Goal: Task Accomplishment & Management: Use online tool/utility

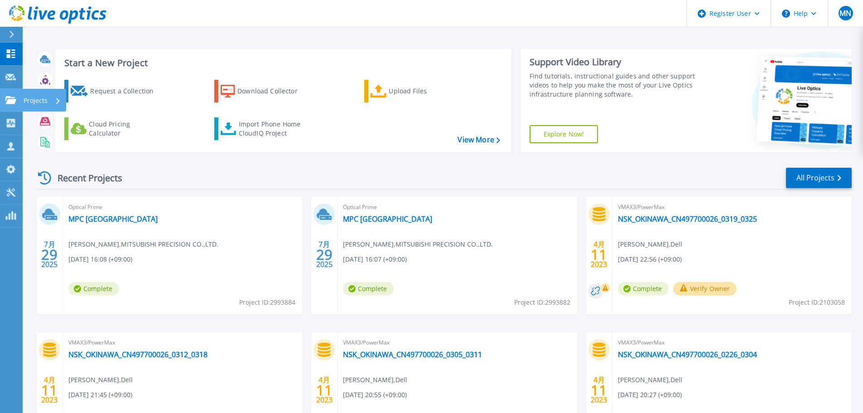
click at [12, 99] on icon at bounding box center [10, 100] width 11 height 8
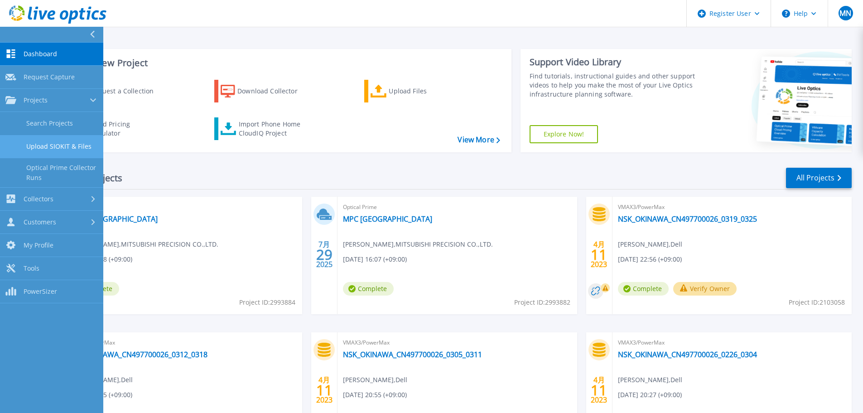
click at [78, 143] on link "Upload SIOKIT & Files" at bounding box center [51, 146] width 103 height 23
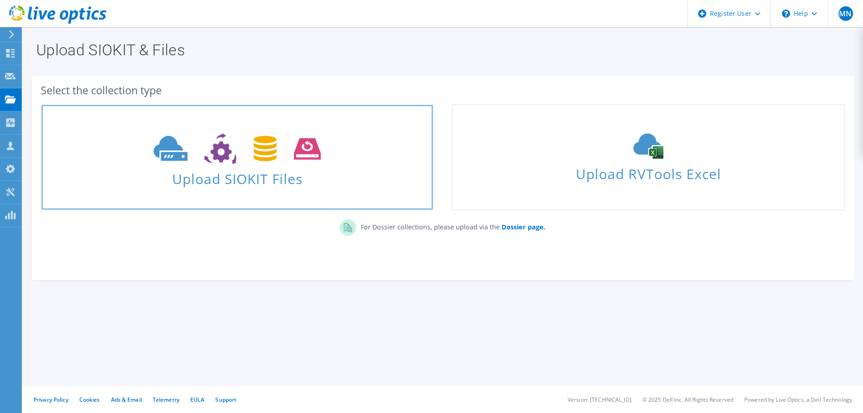
click at [297, 169] on span "Upload SIOKIT Files" at bounding box center [237, 175] width 391 height 19
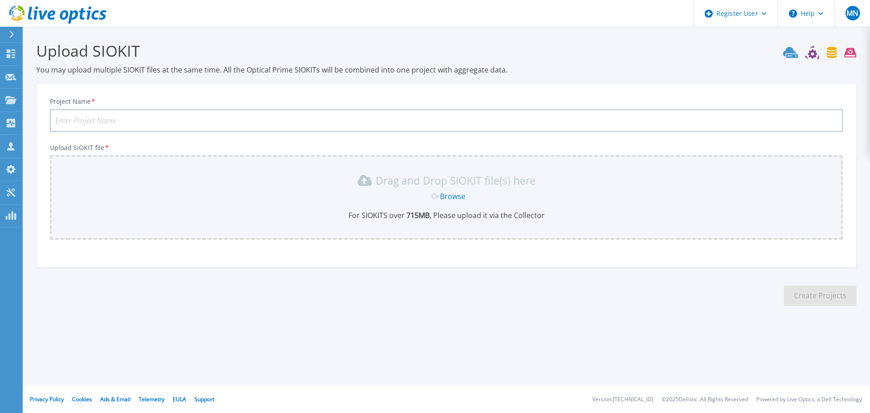
click at [128, 127] on input "Project Name *" at bounding box center [446, 120] width 793 height 23
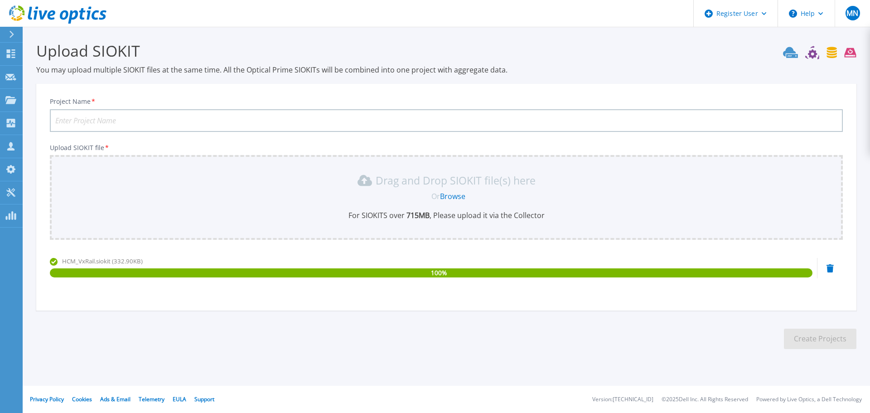
click at [98, 117] on input "Project Name *" at bounding box center [446, 120] width 793 height 23
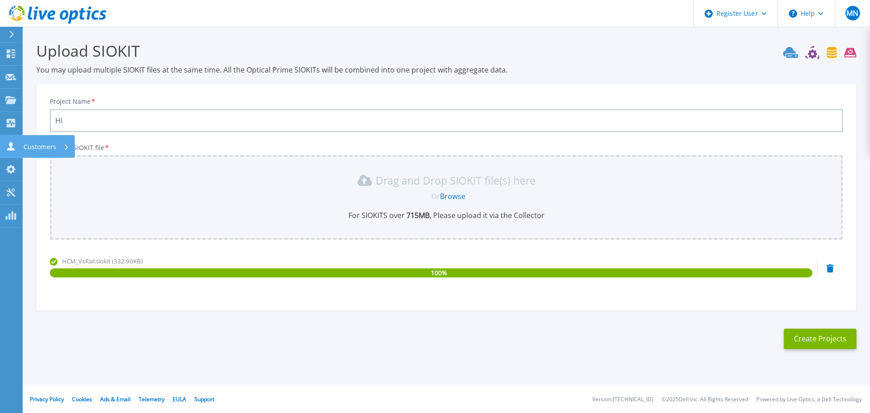
type input "H"
click at [147, 121] on input "HITACHI KENKI Vxrail 2025" at bounding box center [446, 120] width 793 height 23
type input "HITACHI KENKI Vxrail 20250925"
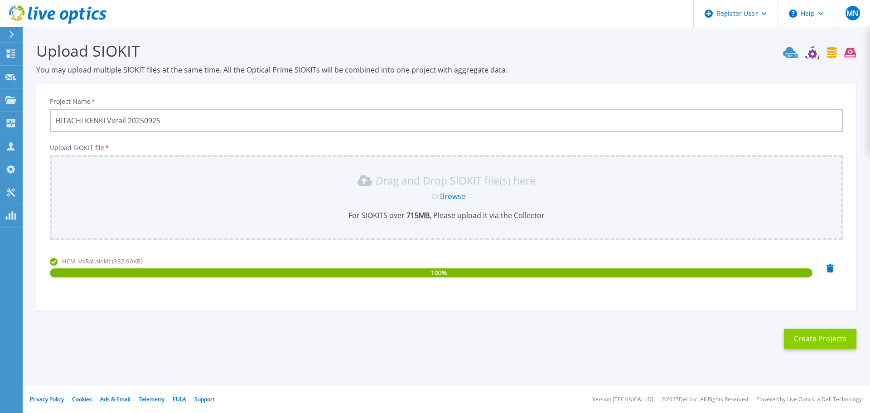
click at [803, 343] on button "Create Projects" at bounding box center [820, 339] width 73 height 20
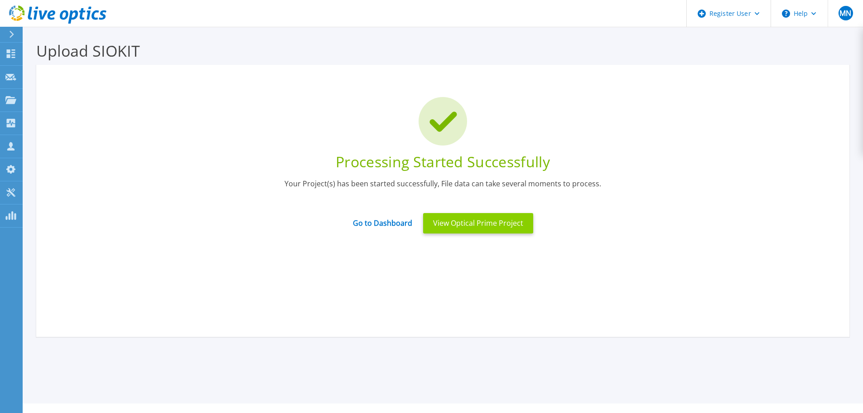
click at [466, 222] on button "View Optical Prime Project" at bounding box center [478, 223] width 110 height 20
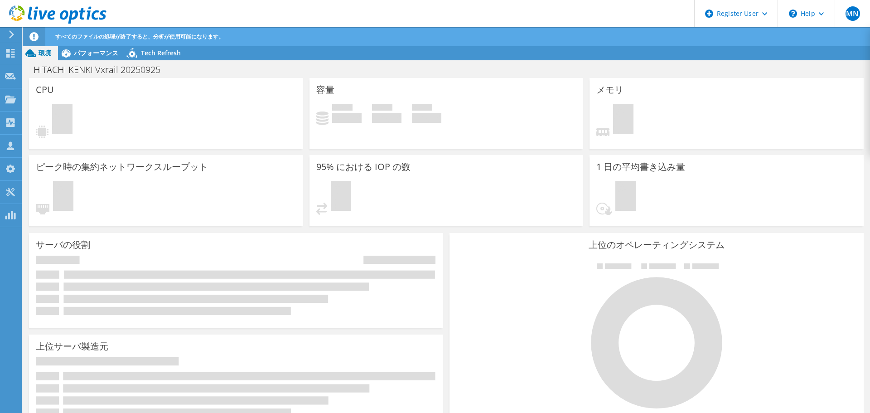
click at [65, 16] on icon at bounding box center [57, 14] width 97 height 19
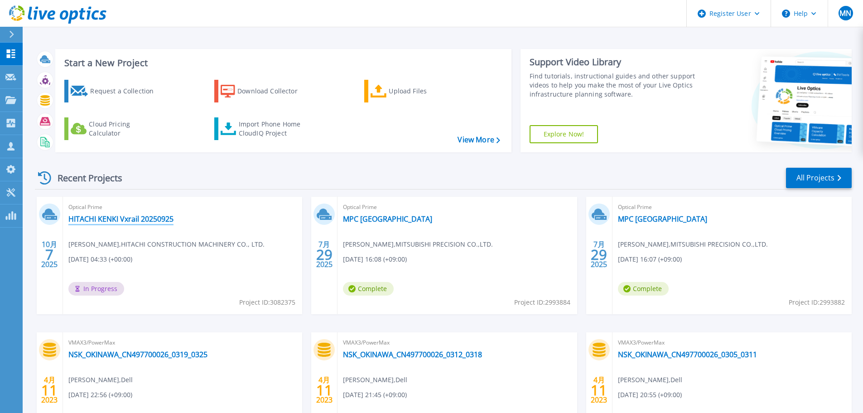
click at [163, 220] on link "HITACHI KENKI Vxrail 20250925" at bounding box center [120, 218] width 105 height 9
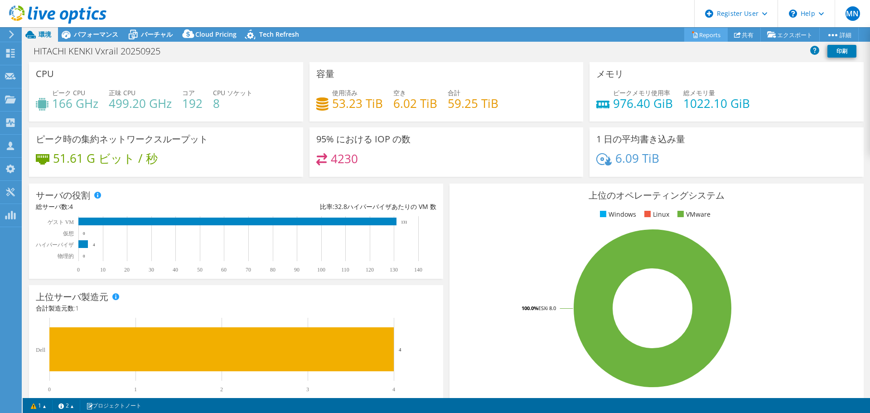
click at [696, 35] on link "Reports" at bounding box center [706, 35] width 44 height 14
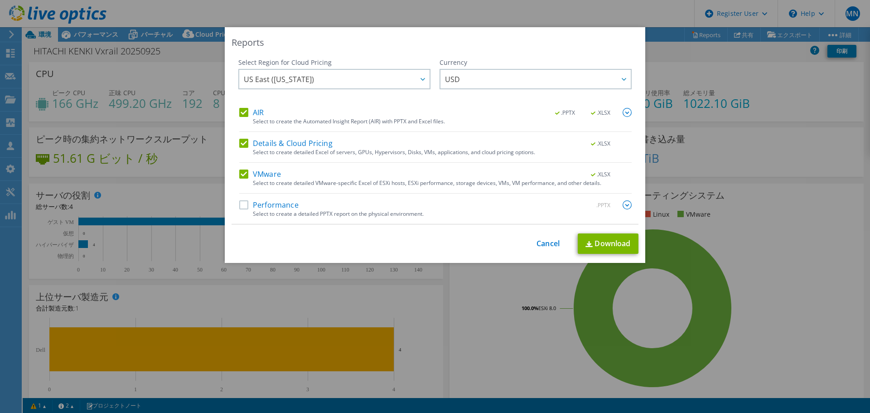
click at [241, 205] on label "Performance" at bounding box center [268, 204] width 59 height 9
click at [0, 0] on input "Performance" at bounding box center [0, 0] width 0 height 0
click at [422, 79] on div at bounding box center [422, 79] width 15 height 19
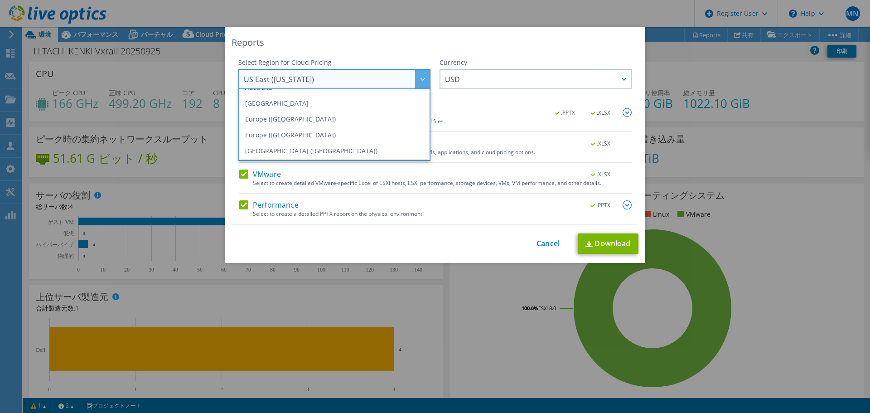
scroll to position [45, 0]
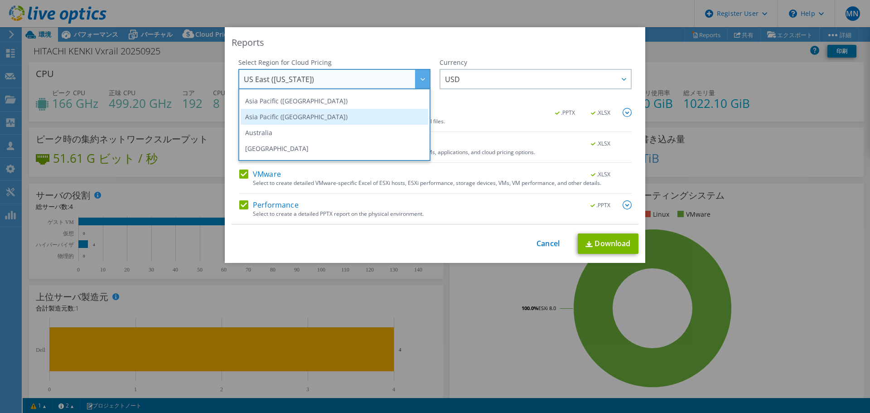
click at [294, 116] on li "Asia Pacific (Tokyo)" at bounding box center [335, 117] width 188 height 16
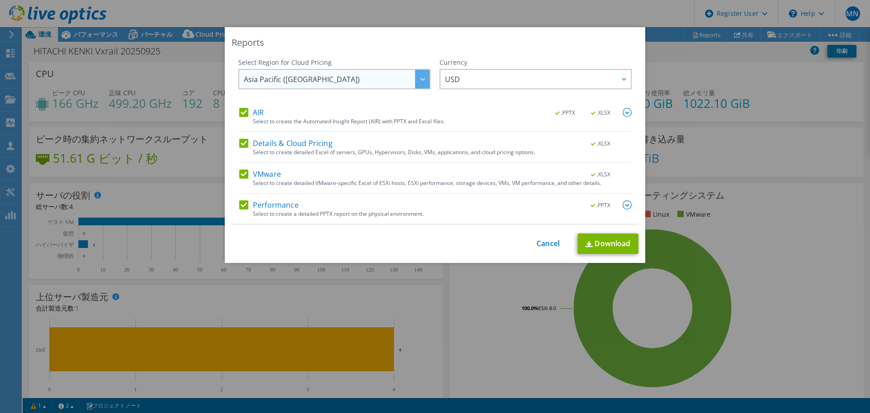
click at [382, 81] on span "Asia Pacific (Tokyo)" at bounding box center [337, 79] width 186 height 19
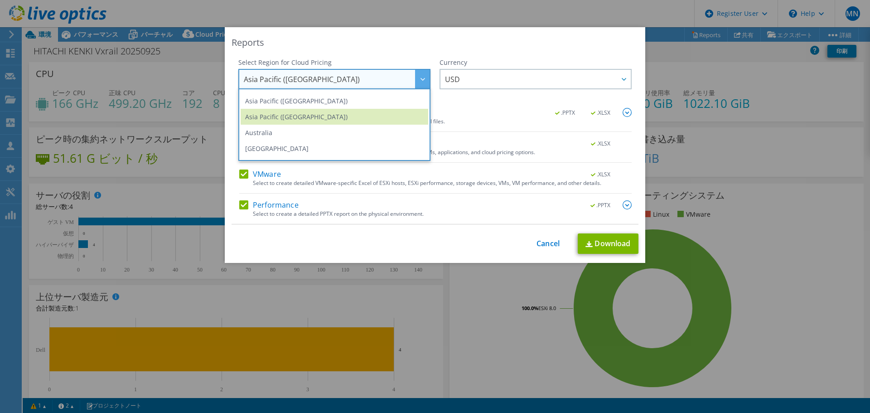
click at [339, 47] on div "Reports" at bounding box center [435, 42] width 407 height 13
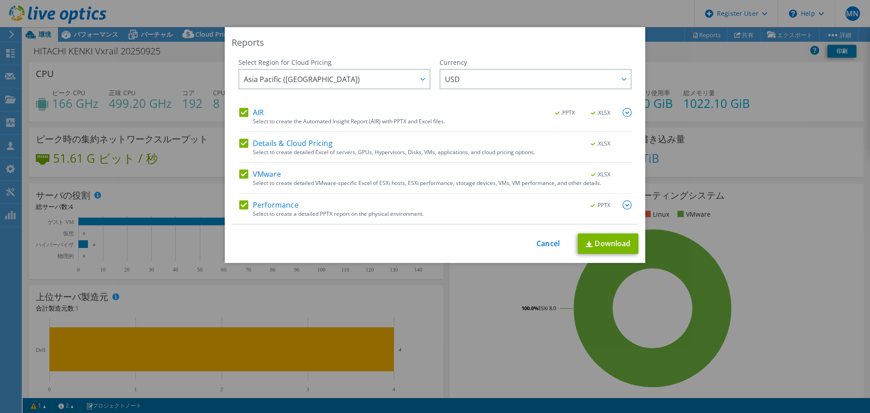
click at [625, 114] on img at bounding box center [627, 112] width 9 height 9
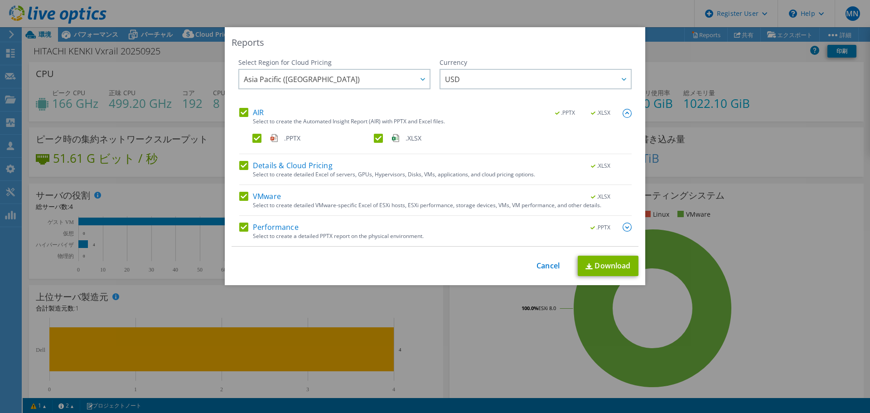
click at [625, 227] on img at bounding box center [627, 227] width 9 height 9
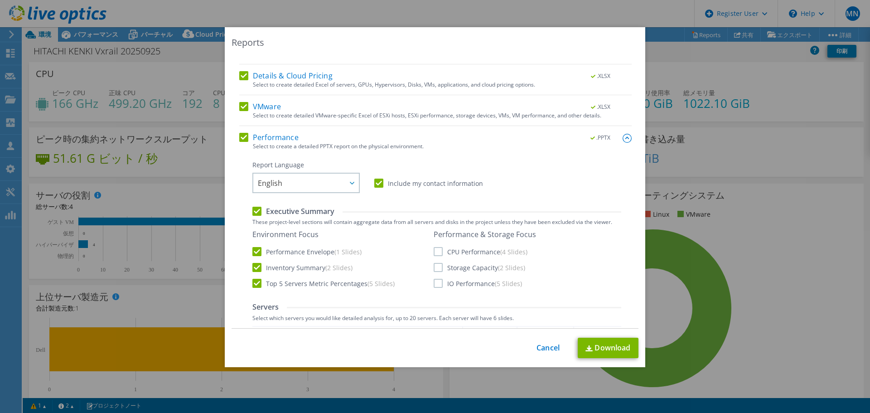
scroll to position [91, 0]
click at [339, 176] on span "English" at bounding box center [308, 182] width 101 height 19
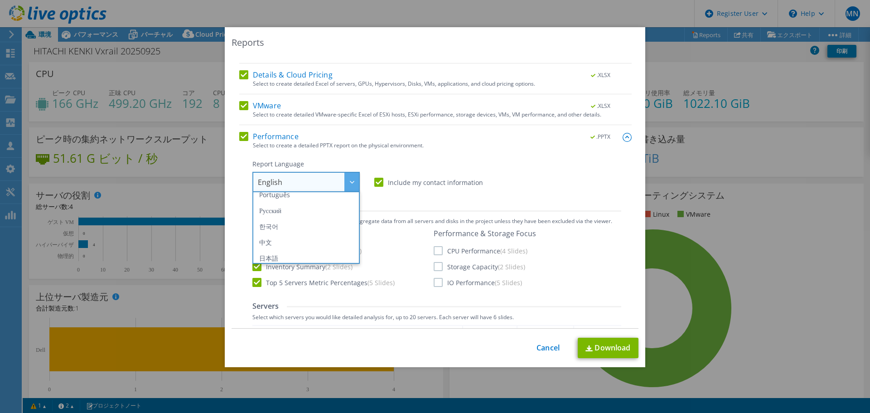
scroll to position [106, 0]
click at [288, 252] on li "日本語" at bounding box center [306, 254] width 103 height 16
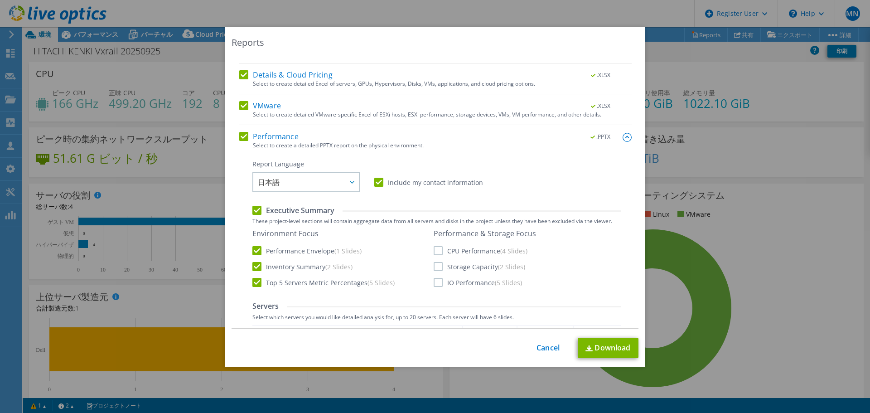
click at [544, 165] on div "Report Language English Deutsch Español Français Italiano Polski Português Русс…" at bounding box center [436, 176] width 369 height 33
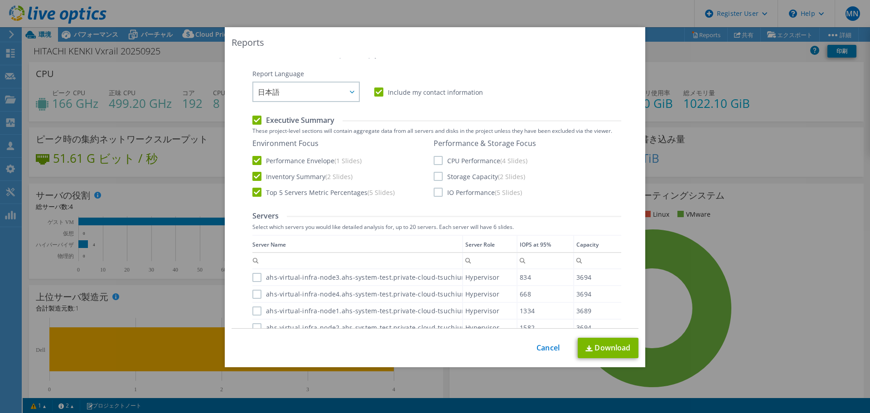
scroll to position [181, 0]
drag, startPoint x: 436, startPoint y: 160, endPoint x: 434, endPoint y: 168, distance: 8.4
click at [436, 160] on label "CPU Performance (4 Slides)" at bounding box center [481, 159] width 94 height 9
click at [0, 0] on input "CPU Performance (4 Slides)" at bounding box center [0, 0] width 0 height 0
click at [434, 175] on label "Storage Capacity (2 Slides)" at bounding box center [480, 175] width 92 height 9
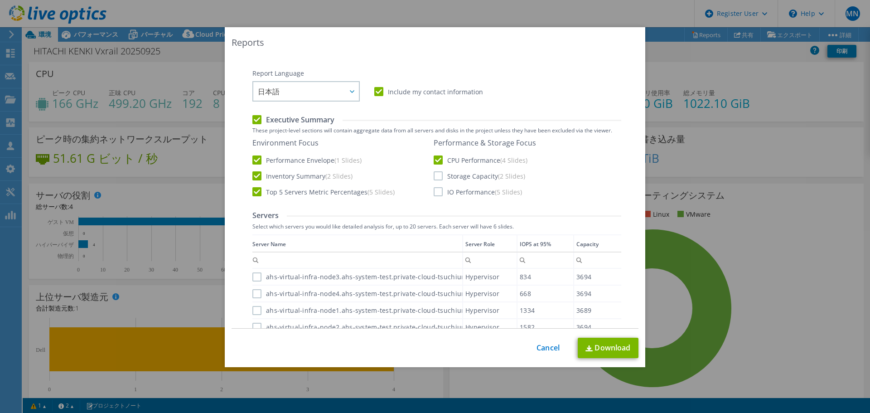
click at [0, 0] on input "Storage Capacity (2 Slides)" at bounding box center [0, 0] width 0 height 0
click at [435, 192] on label "IO Performance (5 Slides)" at bounding box center [478, 191] width 88 height 9
click at [0, 0] on input "IO Performance (5 Slides)" at bounding box center [0, 0] width 0 height 0
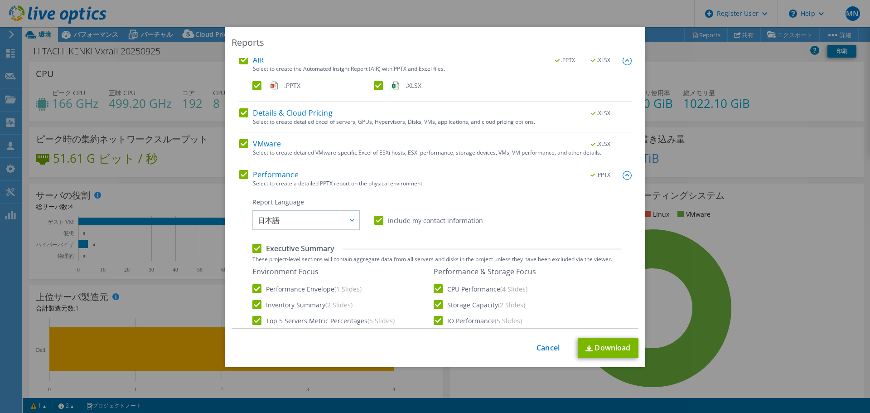
scroll to position [0, 0]
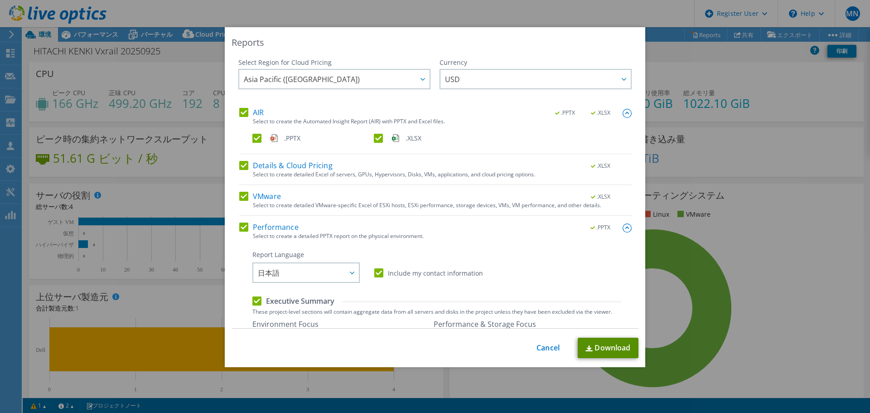
click at [593, 345] on link "Download" at bounding box center [608, 348] width 61 height 20
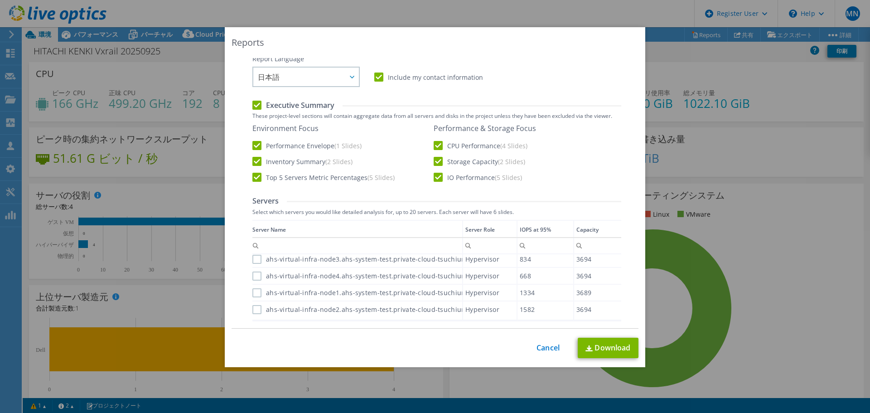
scroll to position [143, 0]
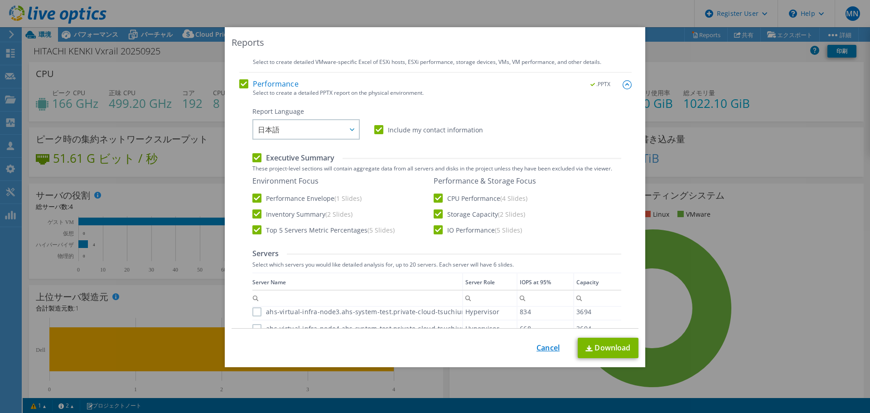
click at [537, 345] on link "Cancel" at bounding box center [548, 348] width 23 height 9
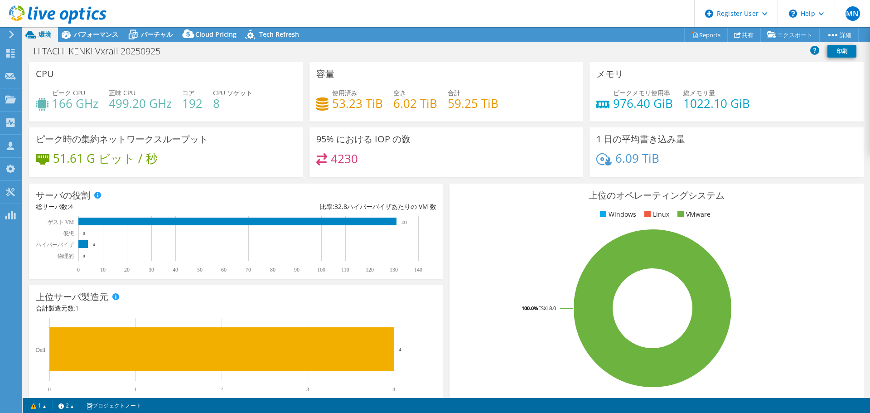
click at [52, 13] on icon at bounding box center [57, 14] width 97 height 19
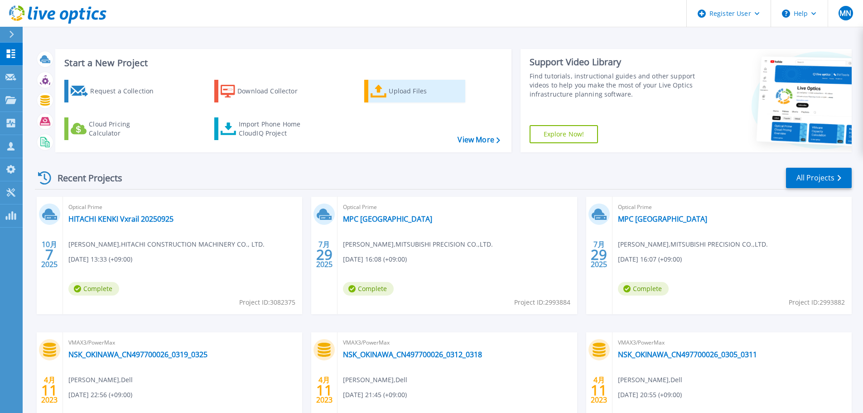
click at [422, 91] on div "Upload Files" at bounding box center [425, 91] width 73 height 18
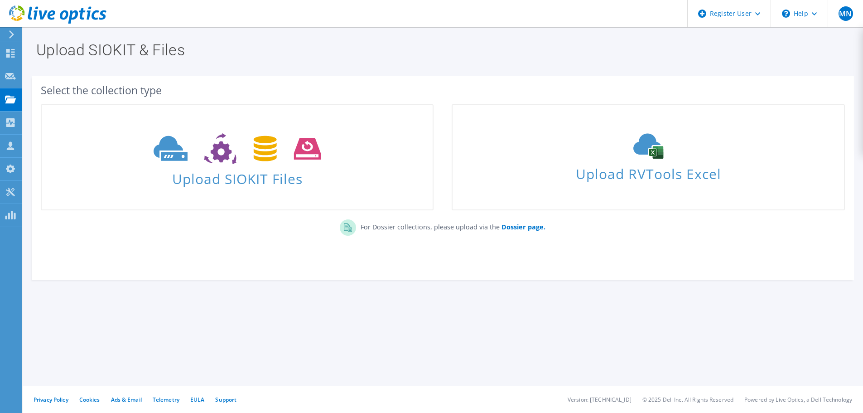
click at [46, 15] on icon at bounding box center [57, 14] width 97 height 19
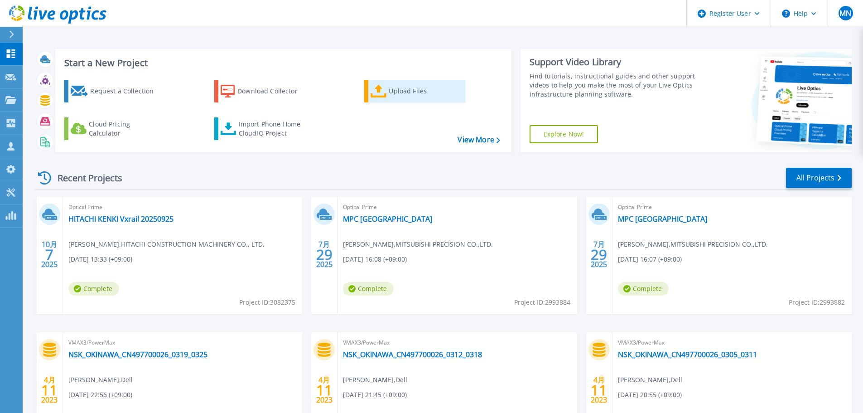
click at [395, 97] on div "Upload Files" at bounding box center [425, 91] width 73 height 18
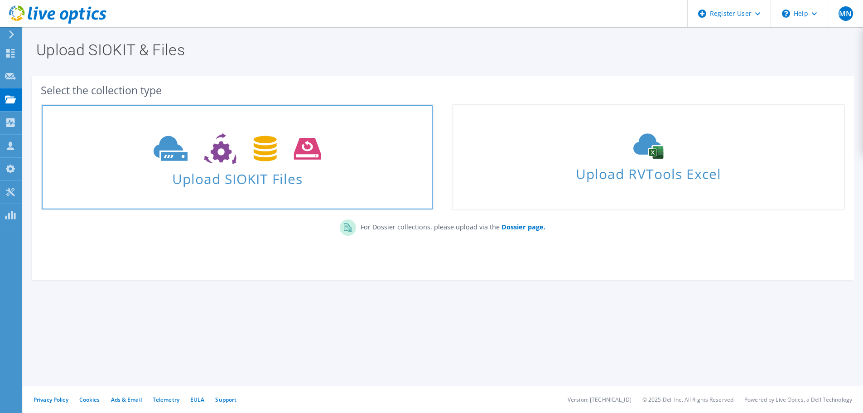
click at [341, 177] on span "Upload SIOKIT Files" at bounding box center [237, 175] width 391 height 19
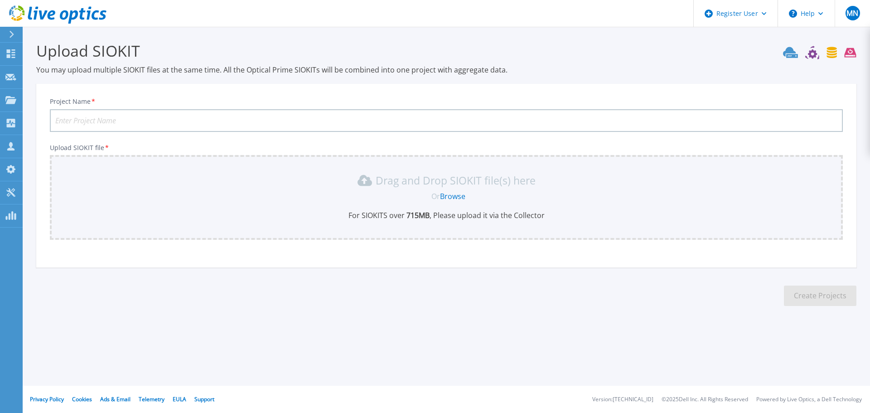
click at [57, 15] on icon at bounding box center [57, 14] width 97 height 19
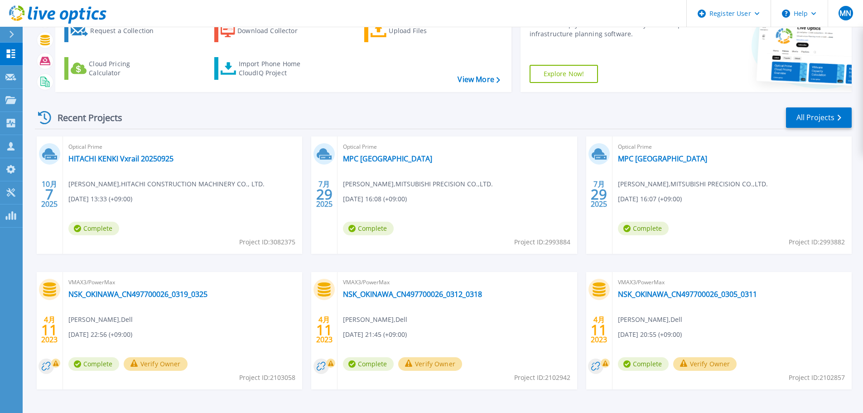
scroll to position [44, 0]
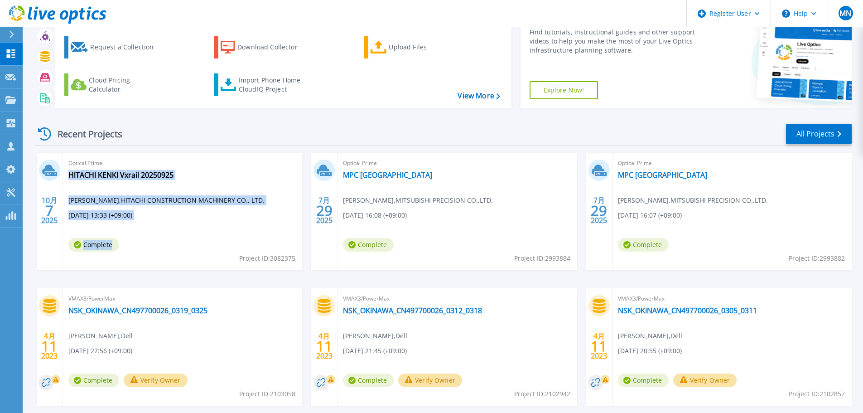
drag, startPoint x: 64, startPoint y: 255, endPoint x: 112, endPoint y: 255, distance: 48.0
click at [112, 255] on div "Optical Prime HITACHI KENKI Vxrail 20250925 [PERSON_NAME] , HITACHI CONSTRUCTIO…" at bounding box center [182, 211] width 239 height 117
click at [135, 254] on div "Optical Prime HITACHI KENKI Vxrail 20250925 [PERSON_NAME] , HITACHI CONSTRUCTIO…" at bounding box center [182, 211] width 239 height 117
click at [243, 140] on div "Recent Projects All Projects" at bounding box center [443, 134] width 817 height 23
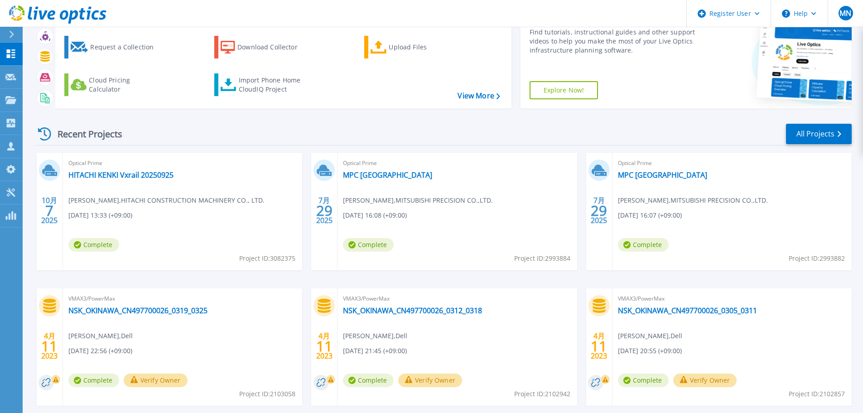
click at [102, 180] on div "Optical Prime HITACHI KENKI Vxrail 20250925 [PERSON_NAME] , HITACHI CONSTRUCTIO…" at bounding box center [182, 211] width 239 height 117
click at [105, 174] on link "HITACHI KENKI Vxrail 20250925" at bounding box center [120, 174] width 105 height 9
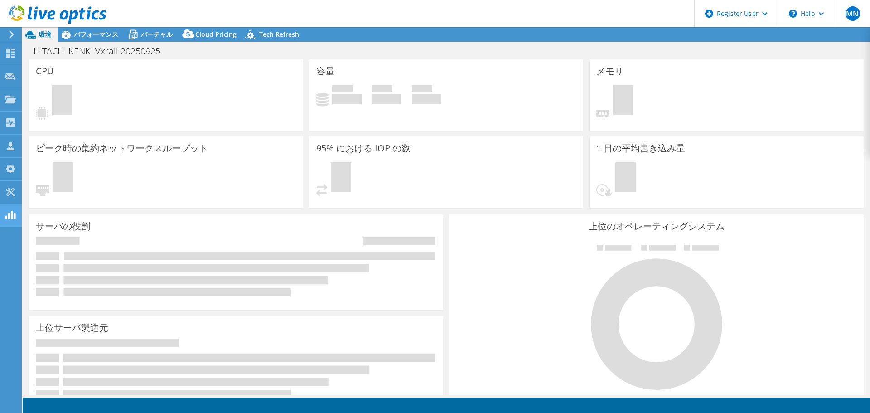
select select "[GEOGRAPHIC_DATA]"
select select "USD"
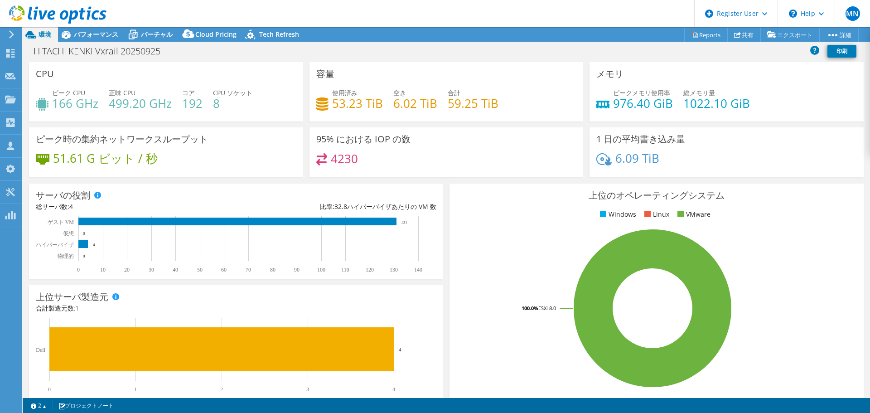
drag, startPoint x: 710, startPoint y: 47, endPoint x: 711, endPoint y: 54, distance: 7.4
click at [711, 53] on div "HITACHI KENKI Vxrail 20250925 印刷" at bounding box center [446, 51] width 847 height 17
drag, startPoint x: 711, startPoint y: 54, endPoint x: 702, endPoint y: 52, distance: 9.3
click at [703, 53] on div "HITACHI KENKI Vxrail 20250925 印刷" at bounding box center [446, 51] width 847 height 17
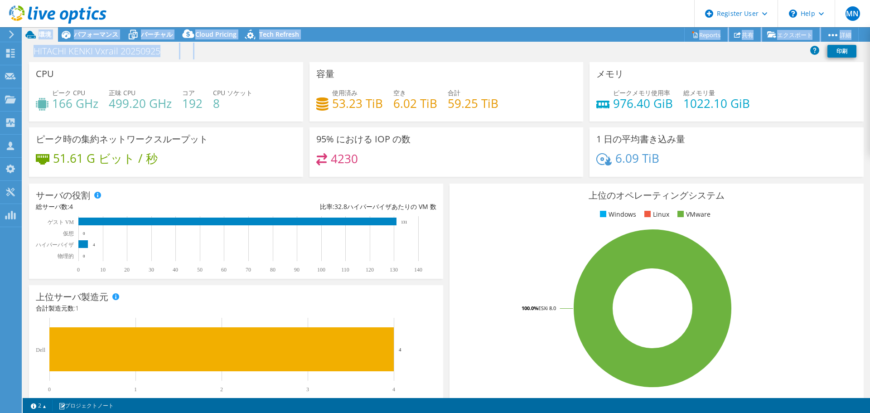
drag, startPoint x: 713, startPoint y: 46, endPoint x: 678, endPoint y: 24, distance: 41.0
click at [677, 24] on div "MN Dell ユーザー [PERSON_NAME] [PERSON_NAME][EMAIL_ADDRESS][DOMAIN_NAME] Dell My Pr…" at bounding box center [435, 206] width 870 height 413
click at [630, 19] on header "MN Dell ユーザー [PERSON_NAME] [PERSON_NAME][EMAIL_ADDRESS][DOMAIN_NAME] Dell My Pr…" at bounding box center [435, 13] width 870 height 27
click at [700, 38] on link "Reports" at bounding box center [706, 35] width 44 height 14
